Goal: Information Seeking & Learning: Find specific page/section

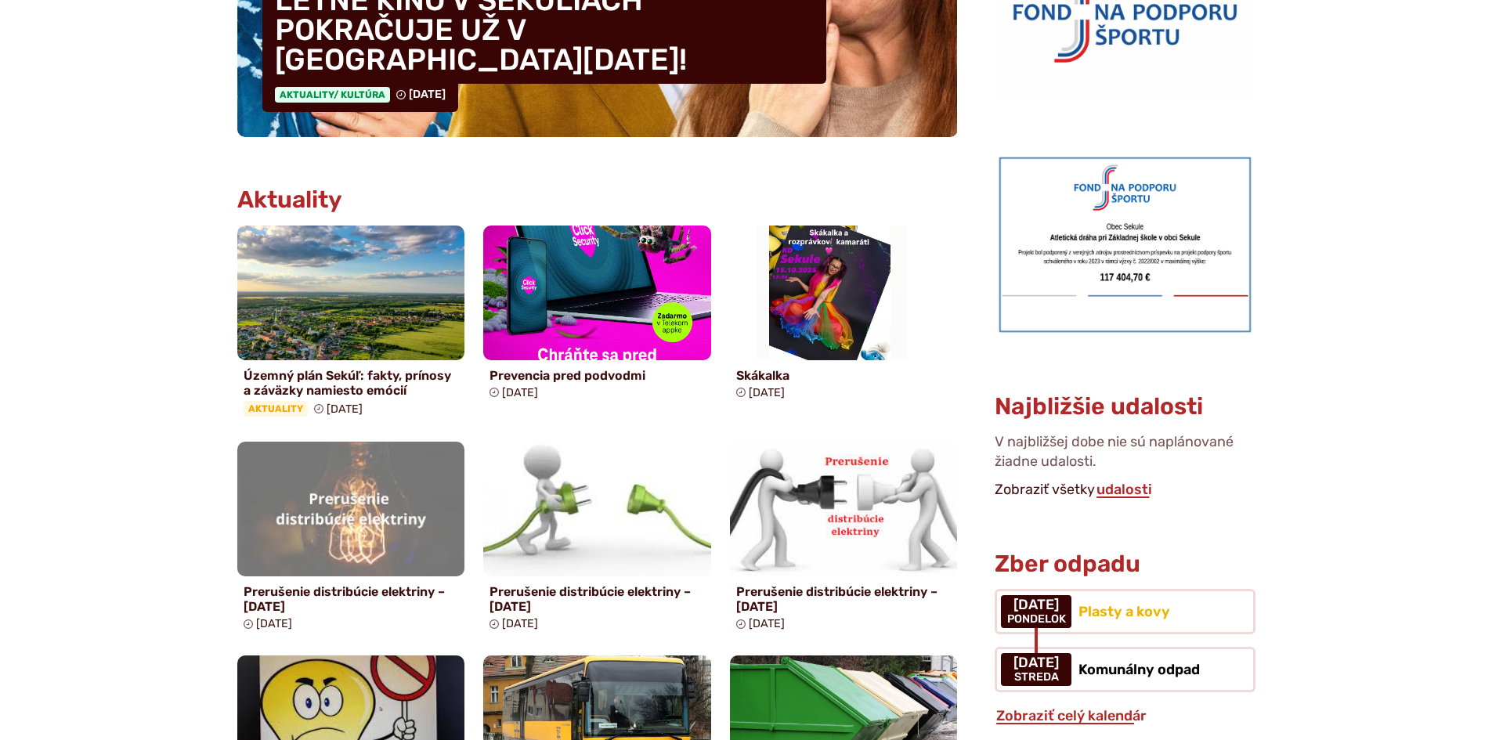
scroll to position [627, 0]
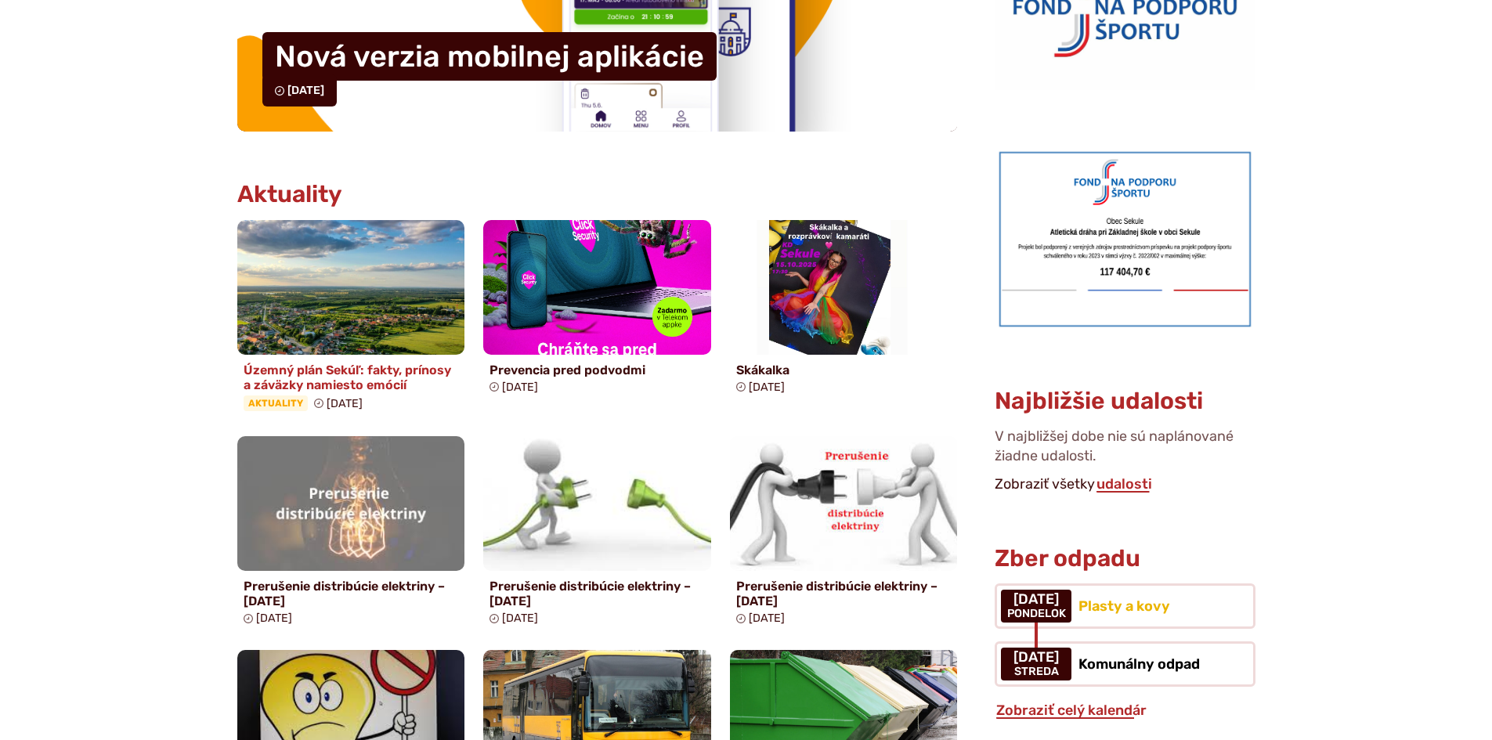
click at [360, 380] on h4 "Územný plán Sekúľ: fakty, prínosy a záväzky namiesto emócií" at bounding box center [351, 378] width 215 height 30
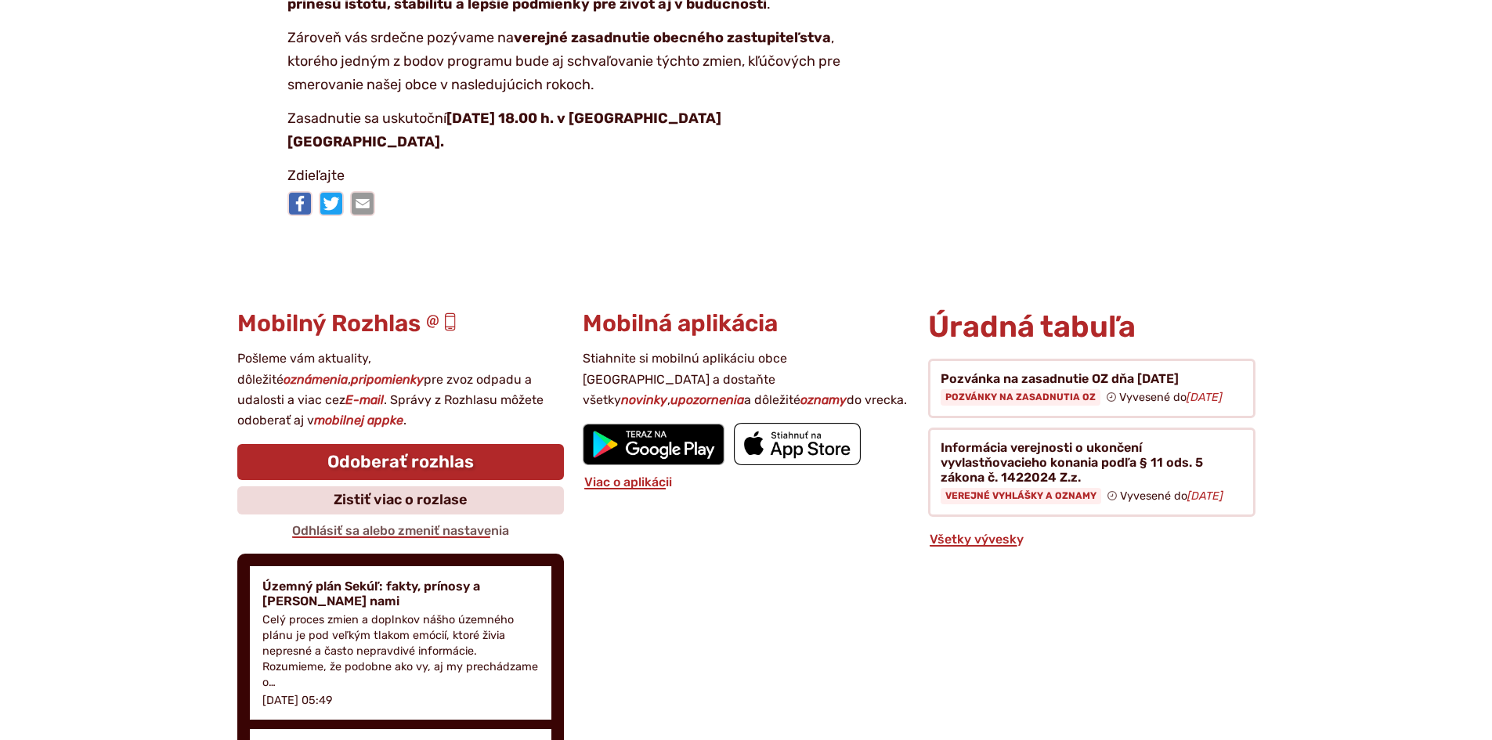
scroll to position [3232, 0]
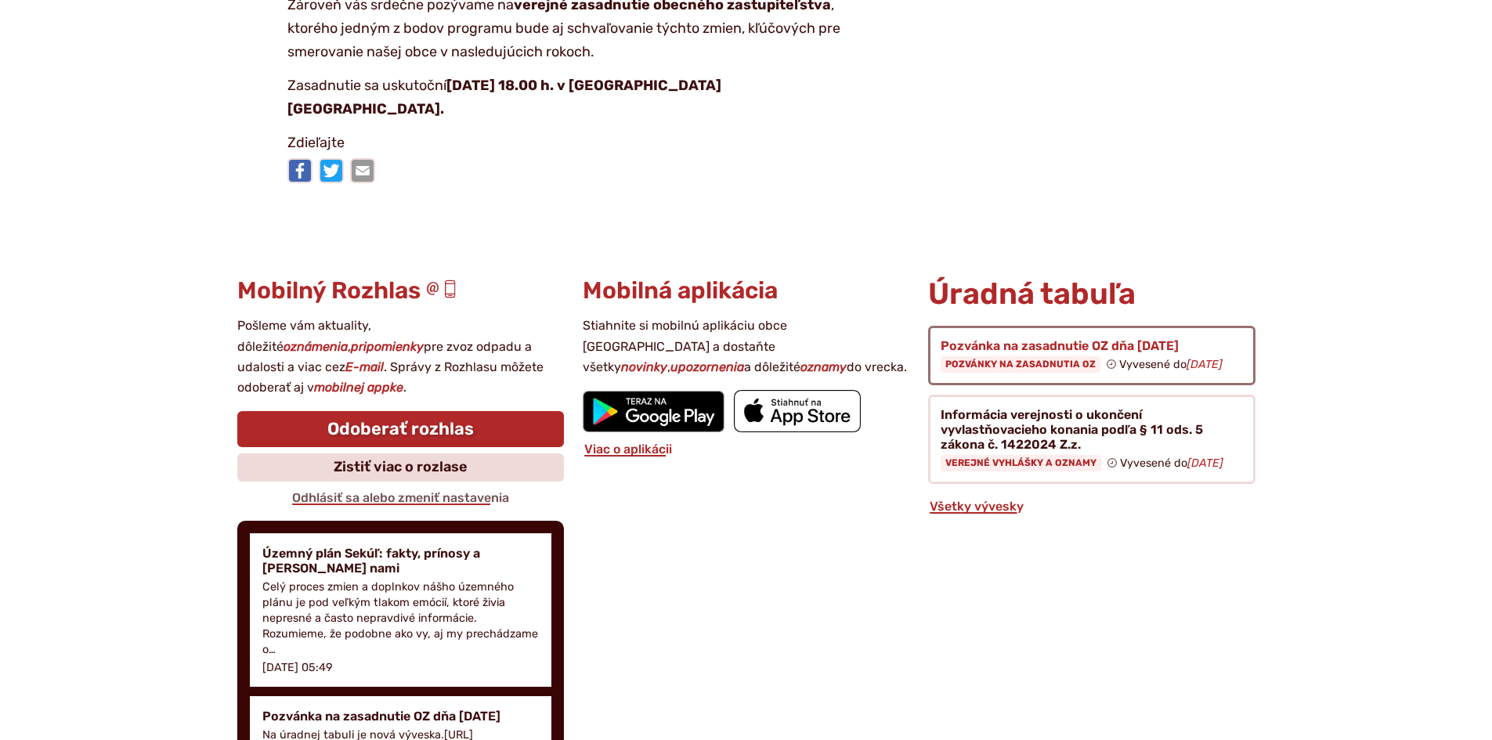
click at [1040, 359] on figure at bounding box center [1091, 356] width 327 height 60
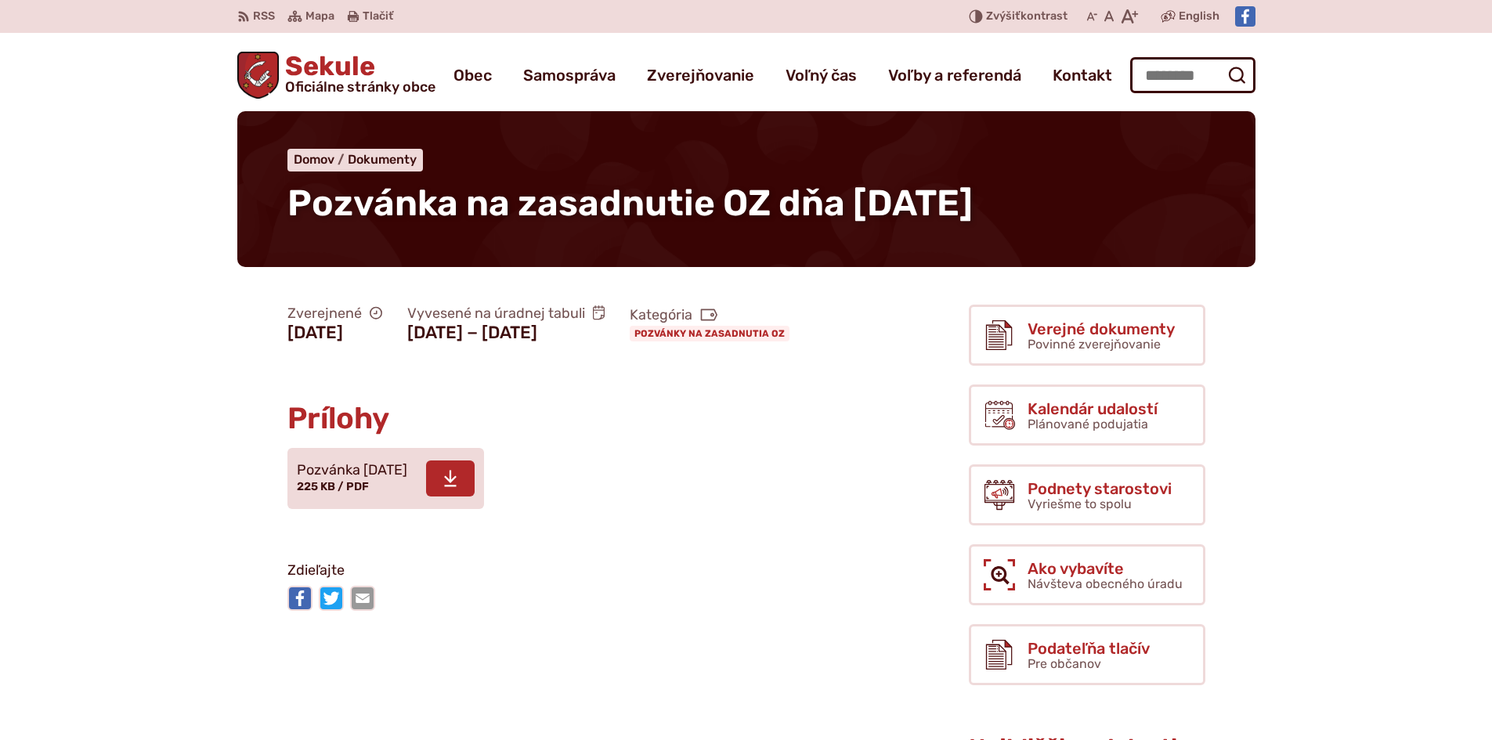
click at [458, 488] on icon at bounding box center [450, 478] width 14 height 19
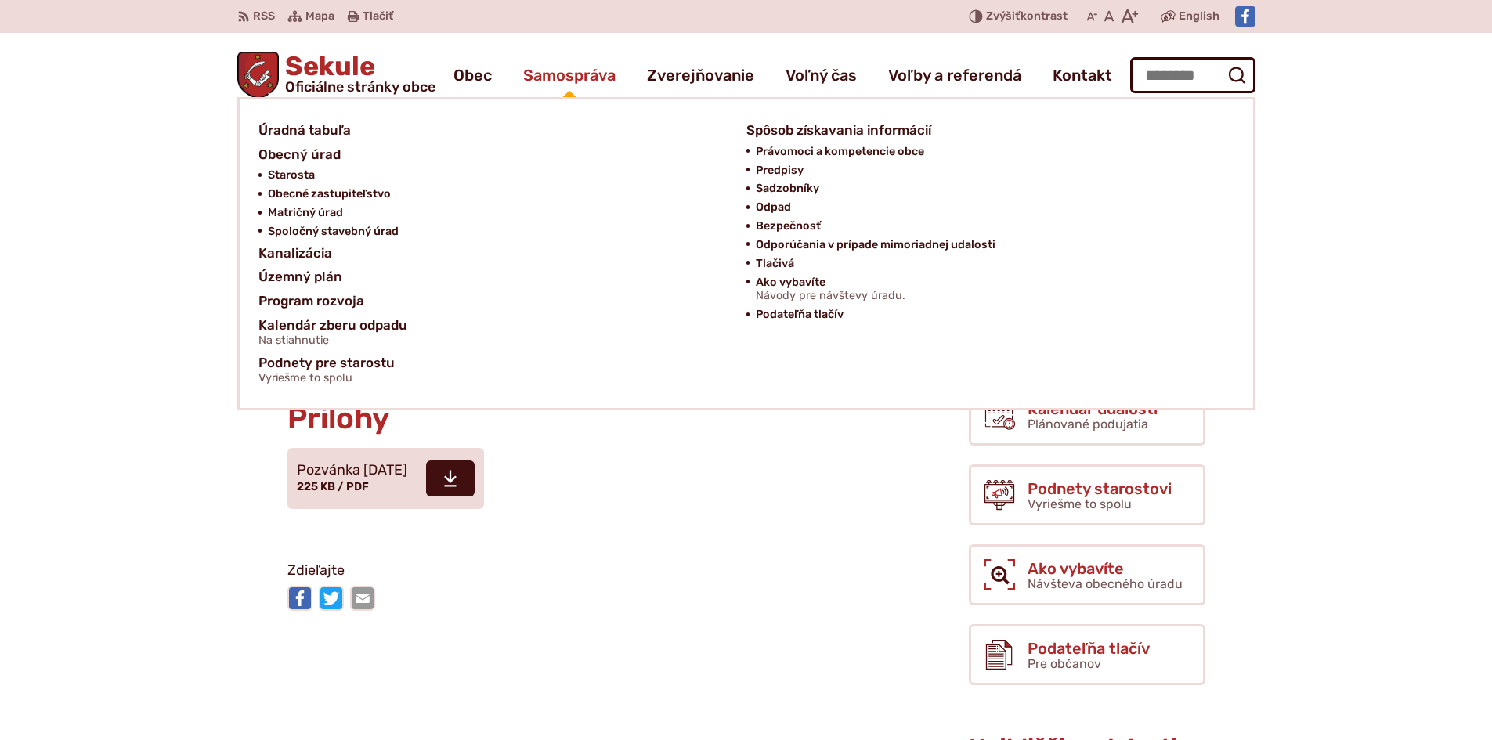
click at [545, 83] on span "Samospráva" at bounding box center [569, 75] width 92 height 44
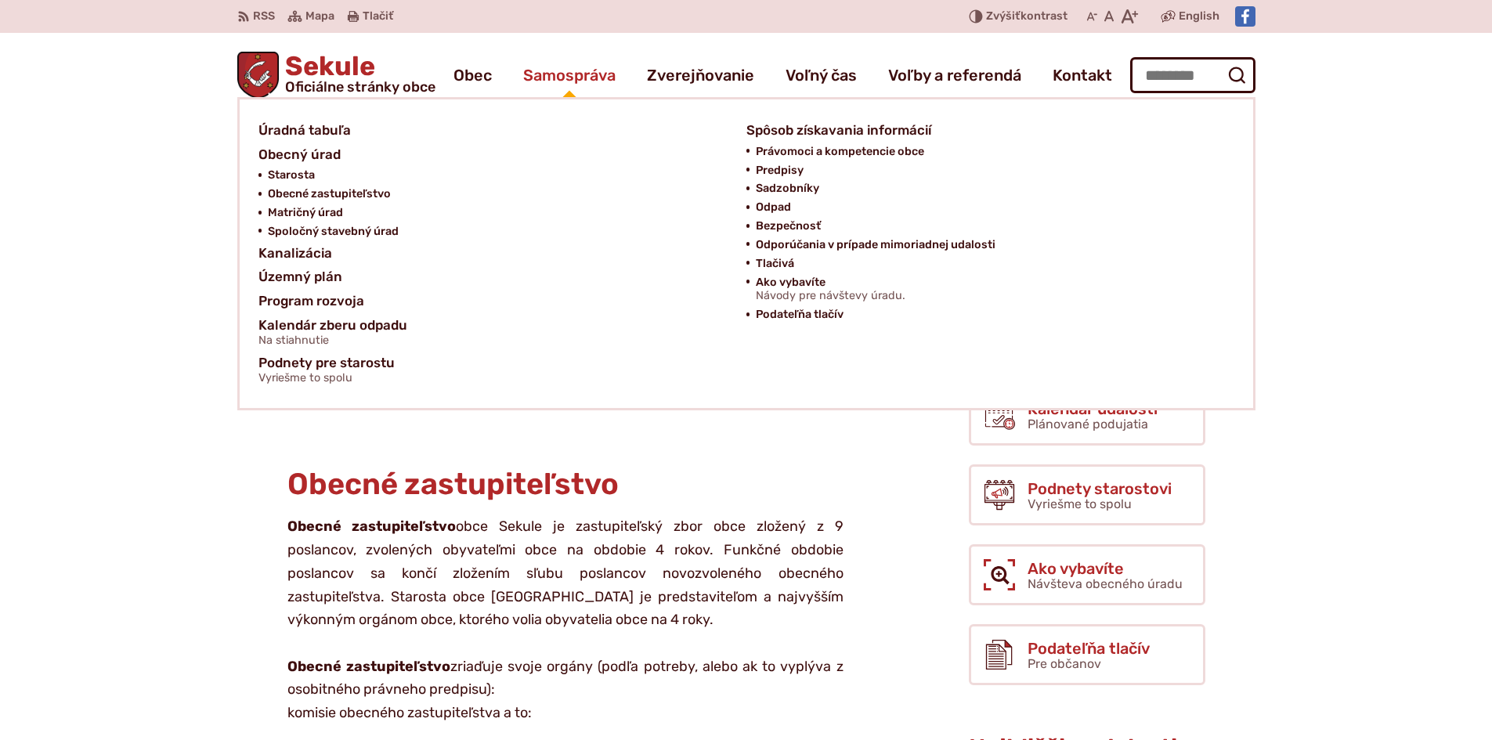
click at [553, 78] on span "Samospráva" at bounding box center [569, 75] width 92 height 44
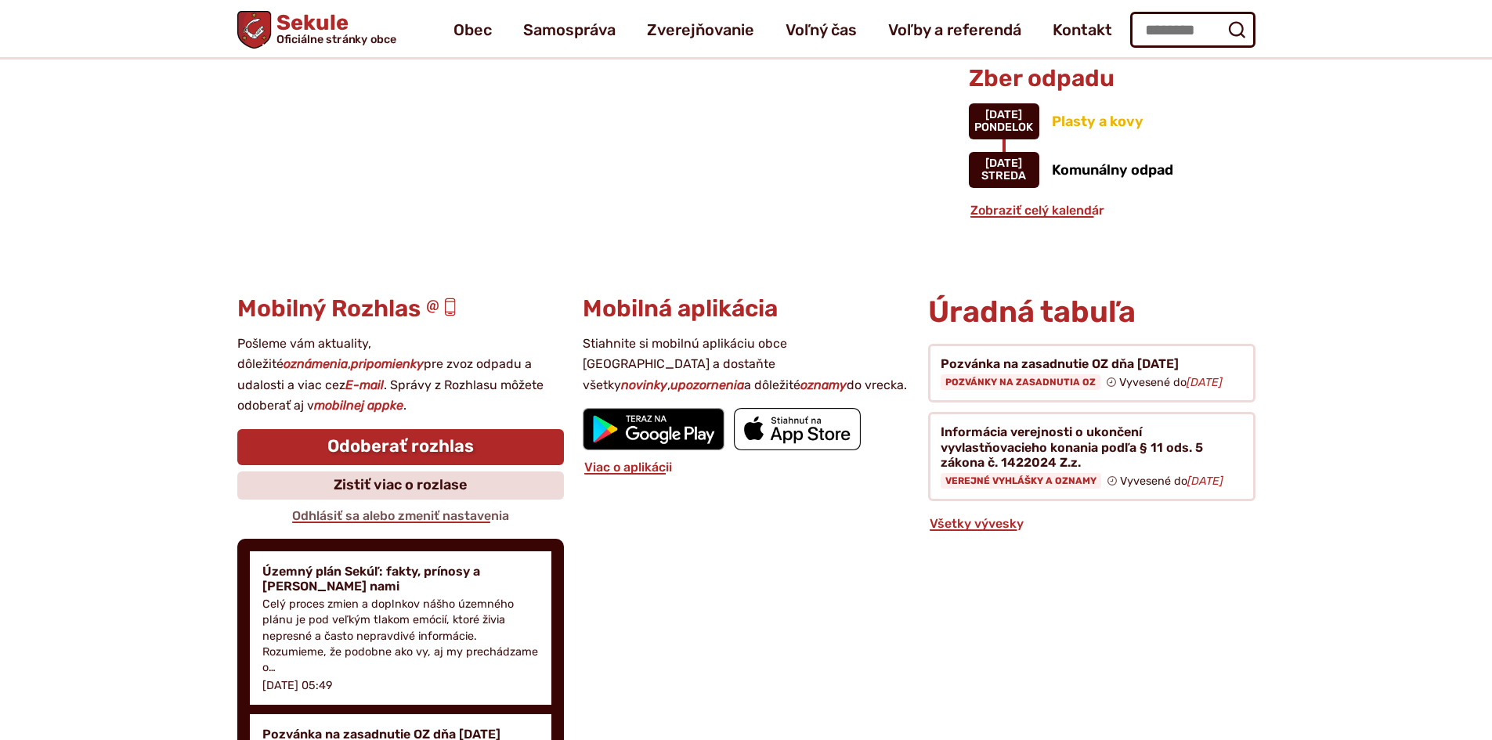
scroll to position [1332, 0]
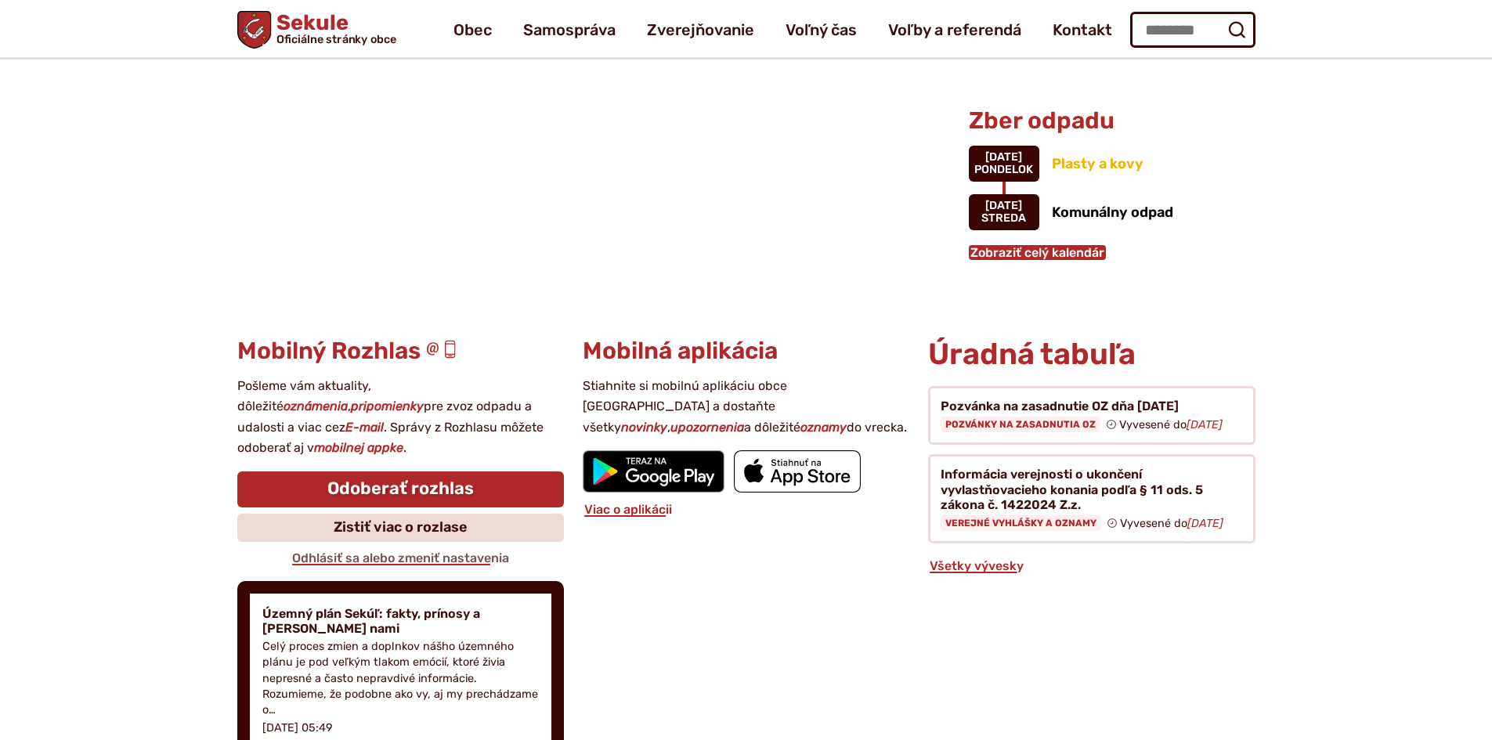
click at [1051, 255] on link "Zobraziť celý kalendár" at bounding box center [1037, 252] width 137 height 15
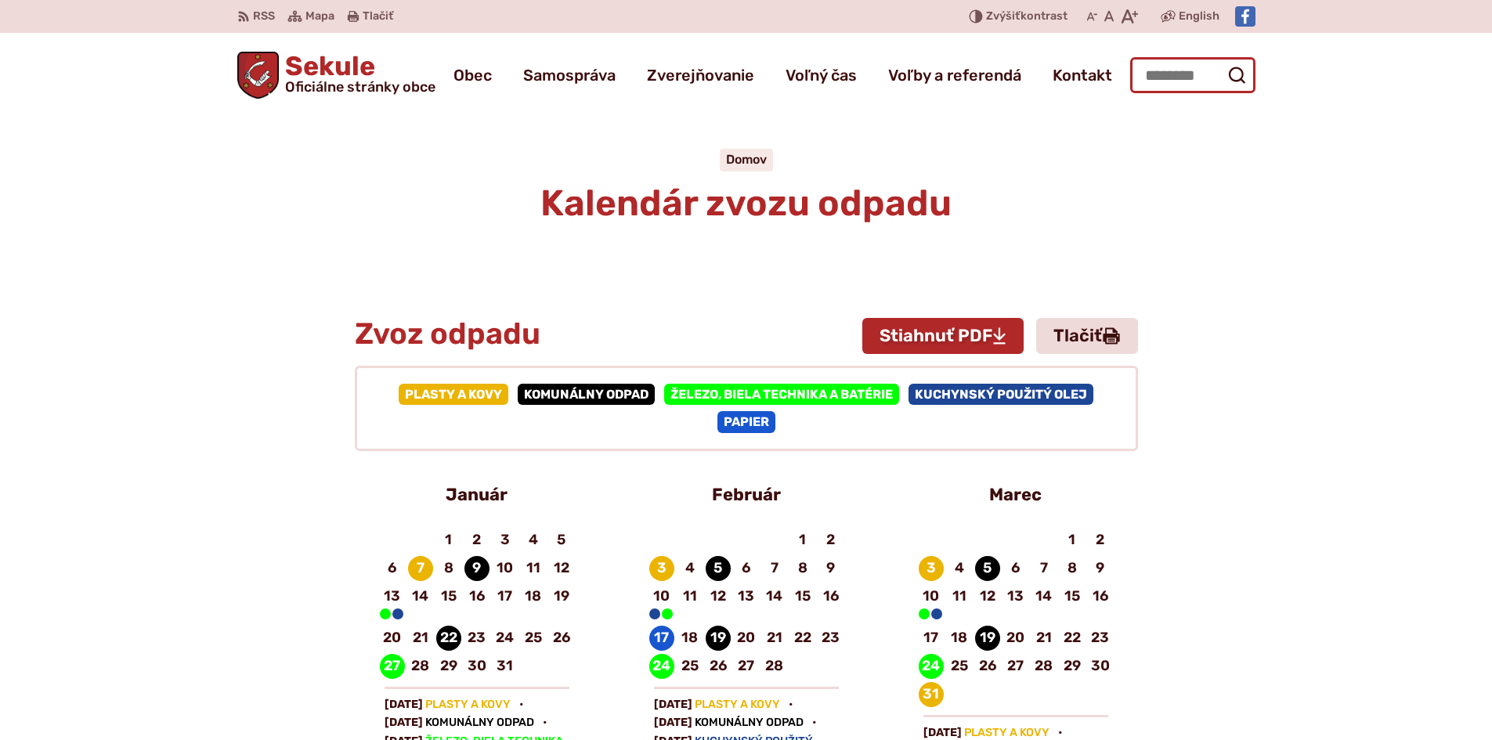
click at [1181, 78] on input "Hľadať:" at bounding box center [1192, 75] width 125 height 36
type input "**********"
click at [1238, 75] on icon "submit" at bounding box center [1237, 75] width 19 height 19
